Goal: Navigation & Orientation: Find specific page/section

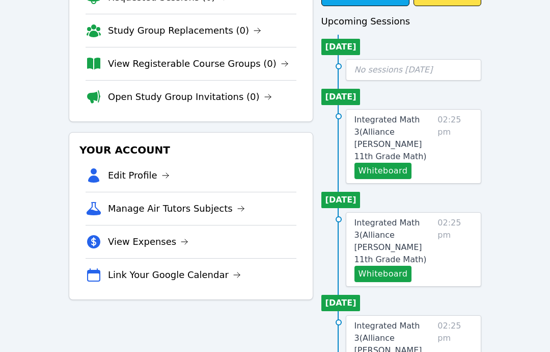
scroll to position [102, 0]
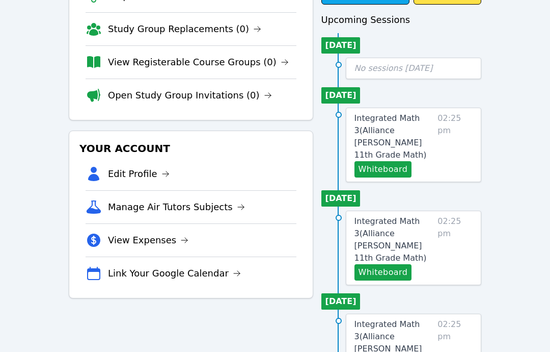
click at [399, 120] on span "Integrated Math 3 ( Alliance McKinzie 11th Grade Math )" at bounding box center [391, 136] width 72 height 46
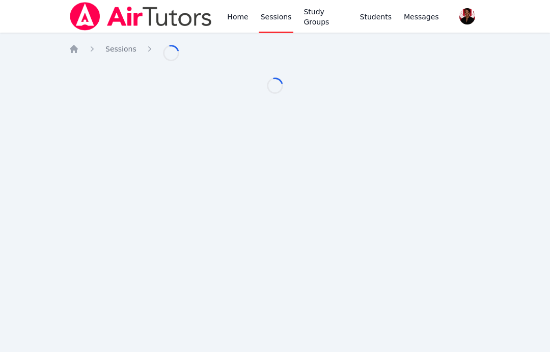
scroll to position [41, 0]
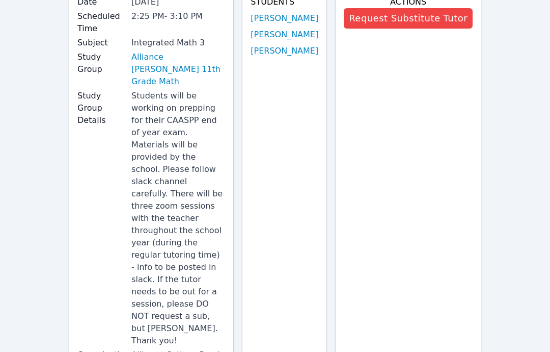
click at [205, 63] on link "Alliance [PERSON_NAME] 11th Grade Math" at bounding box center [178, 69] width 94 height 37
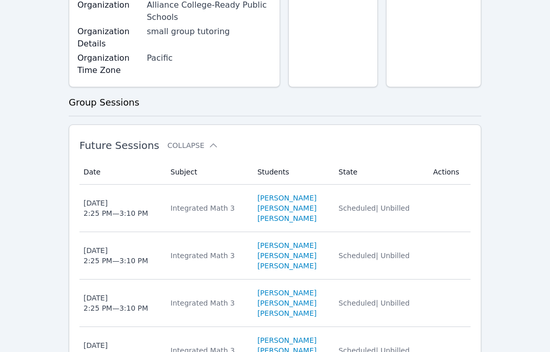
scroll to position [411, 0]
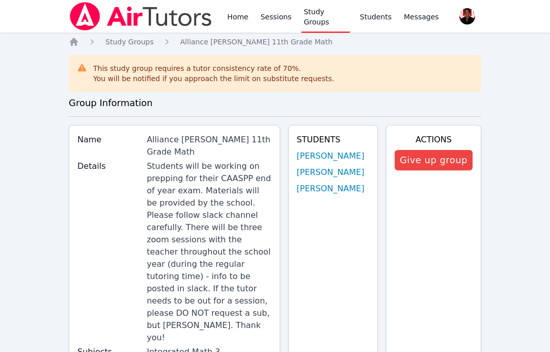
scroll to position [14, 0]
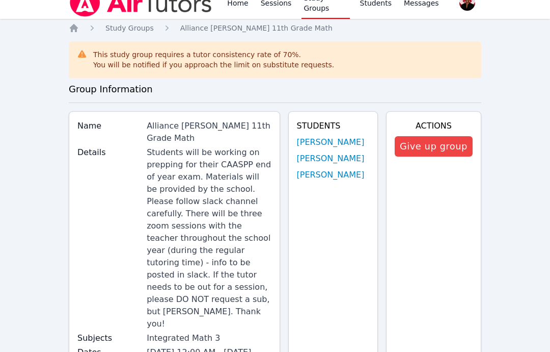
click at [243, 5] on link "Home" at bounding box center [237, 2] width 25 height 33
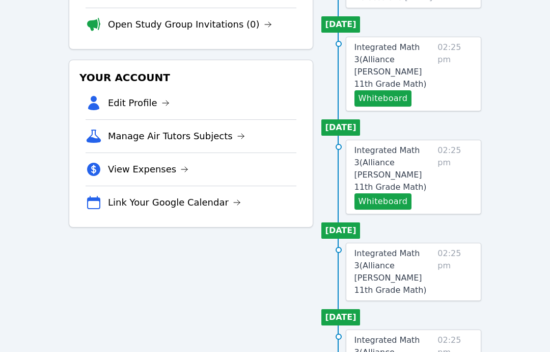
scroll to position [164, 0]
